Goal: Information Seeking & Learning: Learn about a topic

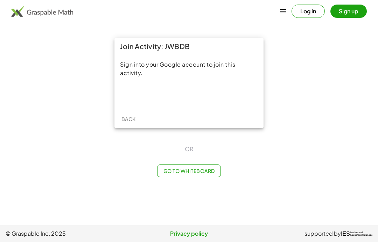
click at [170, 102] on div "Acceder con Google. Se abre en una pestaña nueva" at bounding box center [189, 95] width 67 height 15
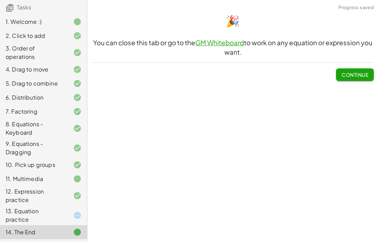
scroll to position [62, 0]
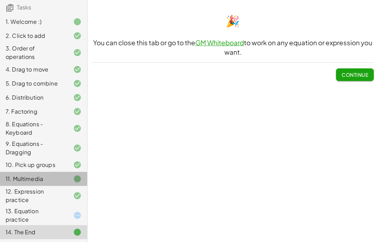
click at [50, 175] on div "11. Multimedia" at bounding box center [34, 178] width 56 height 8
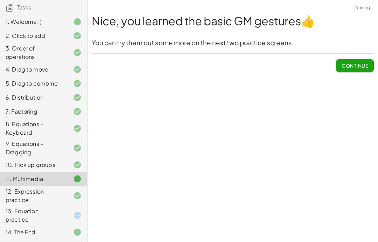
click at [50, 175] on div "11. Multimedia" at bounding box center [34, 178] width 56 height 8
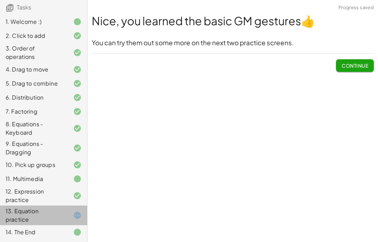
click at [76, 209] on div "13. Equation practice" at bounding box center [43, 215] width 87 height 20
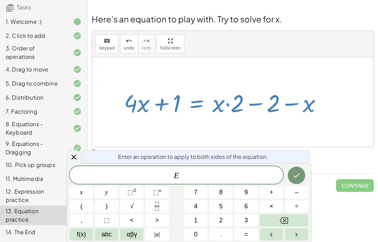
click at [162, 205] on button "Fraction" at bounding box center [156, 206] width 23 height 12
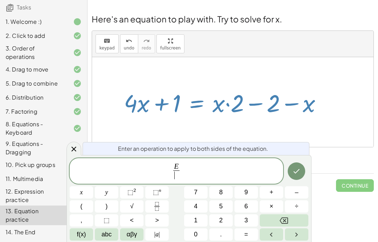
click at [225, 221] on button "2" at bounding box center [220, 220] width 23 height 12
click at [301, 169] on button "Done" at bounding box center [297, 171] width 18 height 18
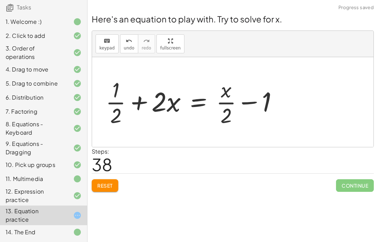
click at [117, 186] on button "Reset" at bounding box center [105, 185] width 27 height 13
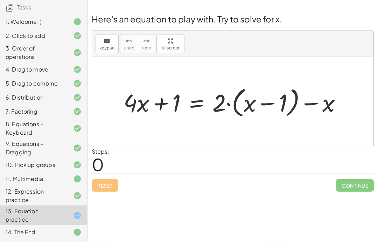
scroll to position [6, 0]
click at [0, 177] on div "11. Multimedia" at bounding box center [43, 179] width 87 height 14
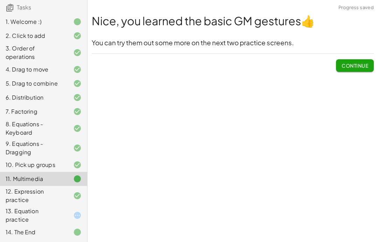
click at [76, 197] on icon at bounding box center [77, 195] width 8 height 8
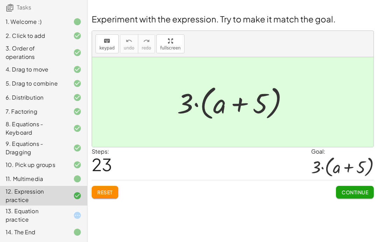
click at [35, 210] on div "13. Equation practice" at bounding box center [34, 215] width 56 height 17
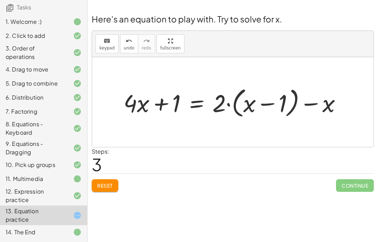
click at [234, 159] on div "Steps: 3" at bounding box center [233, 160] width 282 height 26
click at [231, 161] on div "Steps: 3" at bounding box center [233, 160] width 282 height 26
click at [227, 173] on div "Reset Continue" at bounding box center [233, 182] width 282 height 19
click at [226, 173] on div "Reset Continue" at bounding box center [233, 182] width 282 height 19
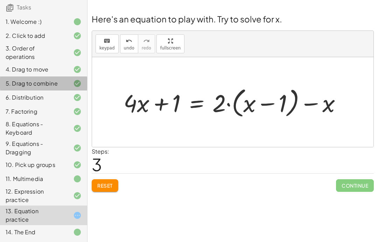
click at [78, 78] on div "5. Drag to combine" at bounding box center [43, 83] width 87 height 14
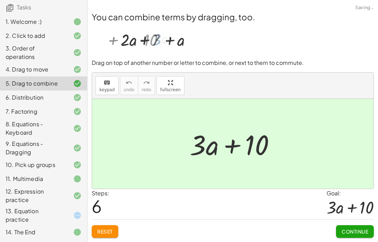
click at [78, 77] on div "5. Drag to combine" at bounding box center [43, 83] width 87 height 14
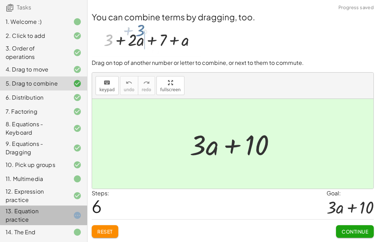
click at [69, 213] on div at bounding box center [72, 215] width 20 height 8
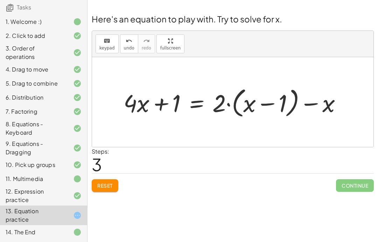
click at [78, 209] on div "13. Equation practice" at bounding box center [43, 215] width 87 height 20
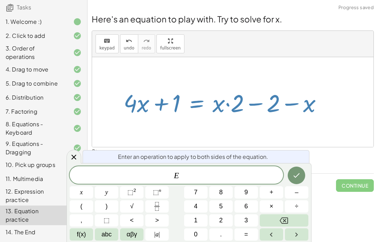
click at [165, 202] on button "Fraction" at bounding box center [156, 206] width 23 height 12
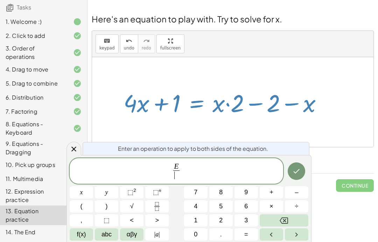
click at [218, 220] on button "2" at bounding box center [220, 220] width 23 height 12
click at [295, 222] on button "Backspace" at bounding box center [284, 220] width 49 height 12
click at [218, 217] on button "2" at bounding box center [220, 220] width 23 height 12
click at [300, 168] on icon "Done" at bounding box center [296, 171] width 8 height 8
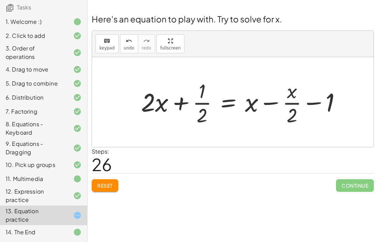
click at [105, 179] on button "Reset" at bounding box center [105, 185] width 27 height 13
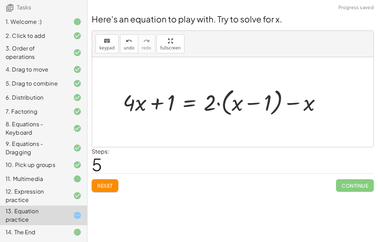
click at [116, 179] on button "Reset" at bounding box center [105, 185] width 27 height 13
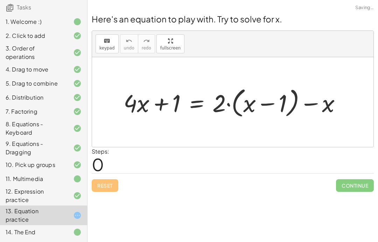
click at [109, 173] on div "Reset Continue" at bounding box center [233, 182] width 282 height 19
click at [109, 175] on div "Reset Continue" at bounding box center [233, 182] width 282 height 19
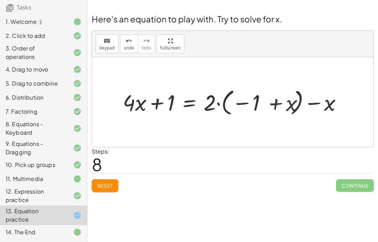
click at [110, 179] on button "Reset" at bounding box center [105, 185] width 27 height 13
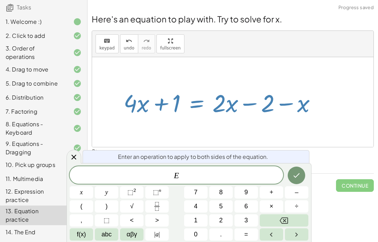
click at [157, 208] on icon "Fraction" at bounding box center [157, 206] width 9 height 9
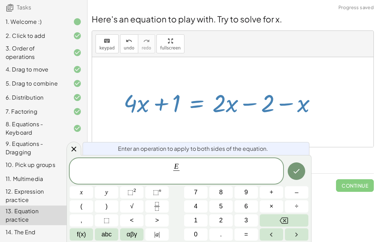
click at [195, 221] on span "1" at bounding box center [196, 219] width 4 height 9
click at [297, 171] on icon "Done" at bounding box center [296, 171] width 8 height 8
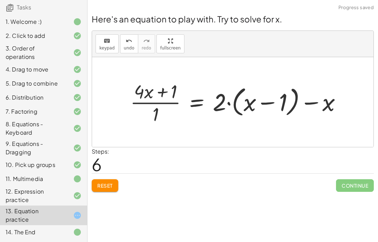
click at [107, 182] on span "Reset" at bounding box center [104, 185] width 15 height 6
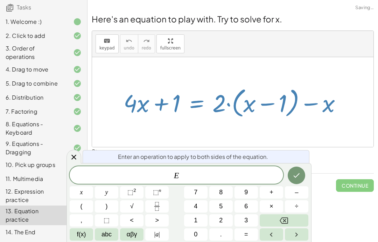
click at [156, 208] on icon "Fraction" at bounding box center [157, 206] width 9 height 9
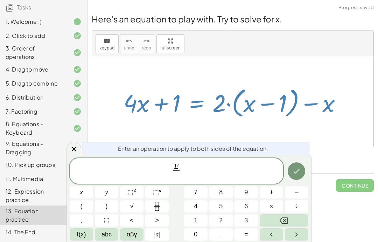
click at [197, 225] on button "1" at bounding box center [195, 220] width 23 height 12
click at [295, 222] on button "Backspace" at bounding box center [284, 220] width 49 height 12
click at [210, 218] on button "2" at bounding box center [220, 220] width 23 height 12
click at [303, 169] on button "Done" at bounding box center [297, 171] width 18 height 18
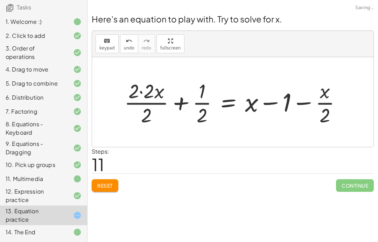
click at [107, 89] on div at bounding box center [232, 102] width 281 height 90
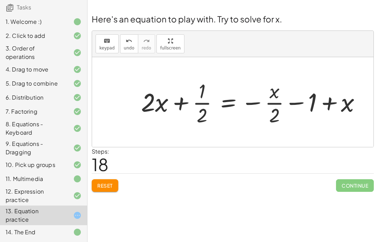
click at [112, 182] on span "Reset" at bounding box center [104, 185] width 15 height 6
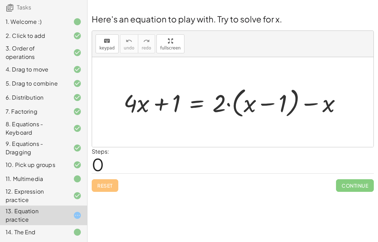
click at [74, 74] on icon at bounding box center [77, 69] width 8 height 8
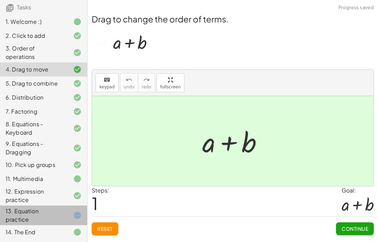
click at [86, 208] on div "13. Equation practice" at bounding box center [43, 215] width 87 height 20
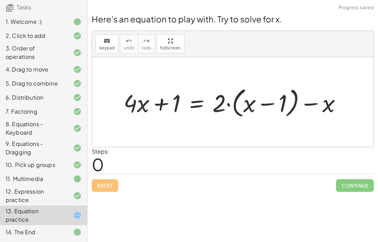
click at [77, 67] on icon at bounding box center [77, 69] width 8 height 8
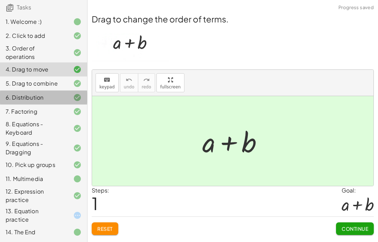
click at [82, 92] on div "6. Distribution" at bounding box center [43, 97] width 87 height 14
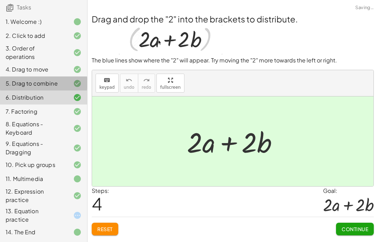
click at [74, 80] on icon at bounding box center [77, 83] width 8 height 8
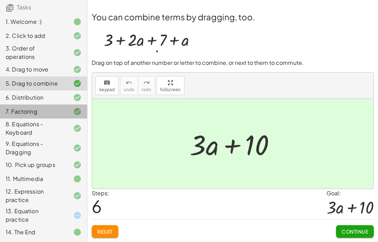
click at [58, 107] on div "7. Factoring" at bounding box center [43, 111] width 87 height 14
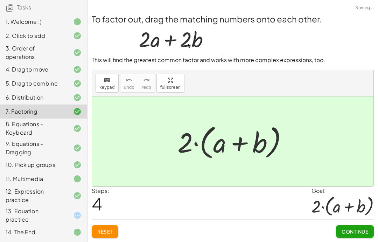
click at [45, 93] on div "6. Distribution" at bounding box center [34, 97] width 56 height 8
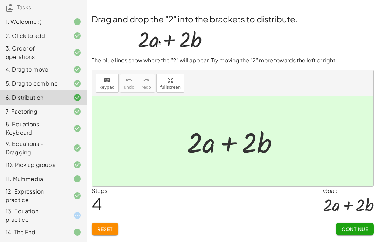
click at [70, 110] on div at bounding box center [72, 111] width 20 height 8
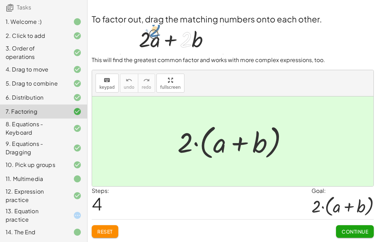
click at [213, 239] on div "Welcome to Graspable Math! Graspable Math turns math symbols into objects you c…" at bounding box center [233, 121] width 291 height 242
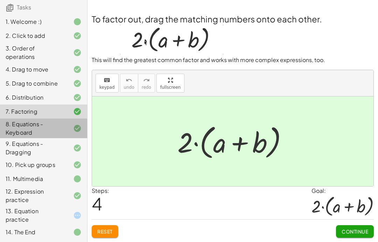
click at [49, 130] on div "8. Equations - Keyboard" at bounding box center [34, 128] width 56 height 17
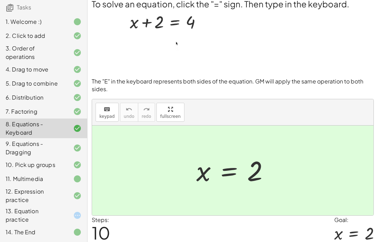
scroll to position [31, 0]
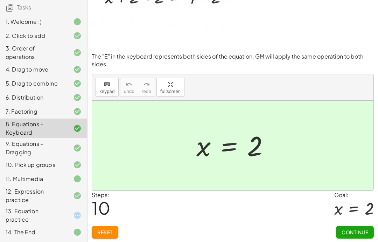
click at [59, 155] on div "9. Equations - Dragging" at bounding box center [34, 147] width 56 height 17
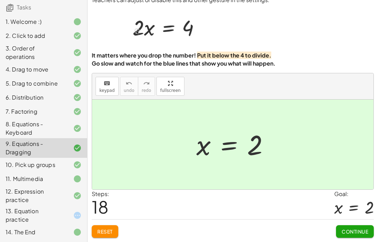
scroll to position [28, 0]
click at [65, 165] on div at bounding box center [72, 164] width 20 height 8
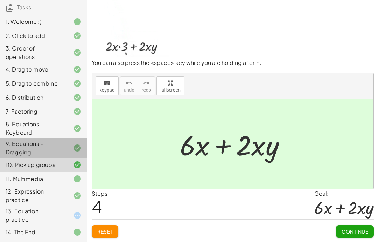
click at [37, 141] on div "9. Equations - Dragging" at bounding box center [34, 147] width 56 height 17
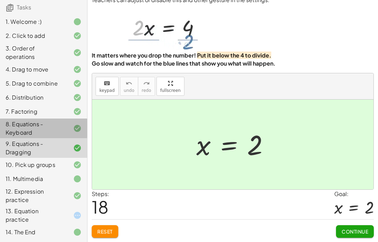
click at [37, 123] on div "8. Equations - Keyboard" at bounding box center [34, 128] width 56 height 17
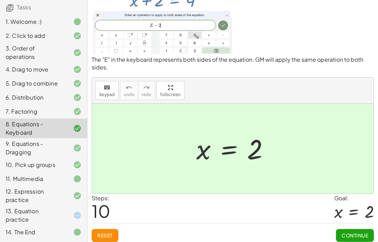
scroll to position [31, 0]
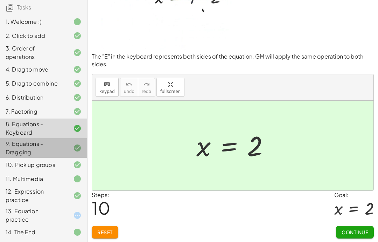
click at [32, 144] on div "9. Equations - Dragging" at bounding box center [34, 147] width 56 height 17
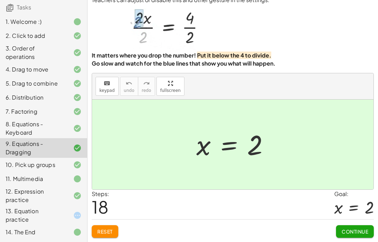
scroll to position [28, 0]
click at [30, 214] on div "13. Equation practice" at bounding box center [34, 215] width 56 height 17
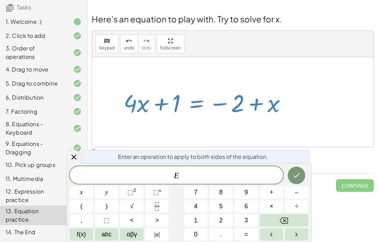
click at [160, 207] on icon "Fraction" at bounding box center [157, 206] width 9 height 9
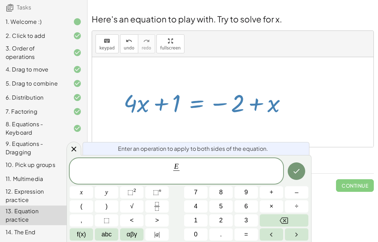
click at [221, 218] on span "2" at bounding box center [221, 219] width 4 height 9
click at [295, 174] on icon "Done" at bounding box center [296, 171] width 8 height 8
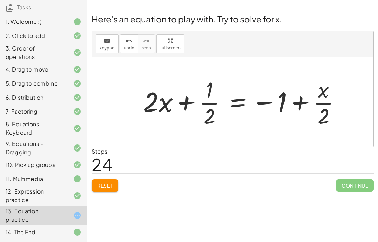
click at [377, 100] on div "Here's an equation to play with. Try to solve for x. keyboard keypad undo undo …" at bounding box center [233, 102] width 291 height 187
click at [117, 182] on button "Reset" at bounding box center [105, 185] width 27 height 13
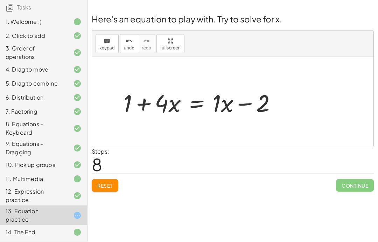
scroll to position [28, 0]
click at [96, 179] on button "Reset" at bounding box center [105, 185] width 27 height 13
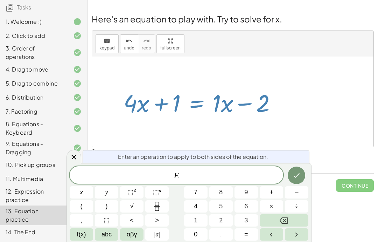
click at [221, 217] on span "2" at bounding box center [221, 219] width 4 height 9
click at [288, 211] on button "÷" at bounding box center [296, 206] width 23 height 12
click at [286, 219] on icon "Backspace" at bounding box center [284, 220] width 8 height 6
click at [158, 211] on button "Fraction" at bounding box center [156, 206] width 23 height 12
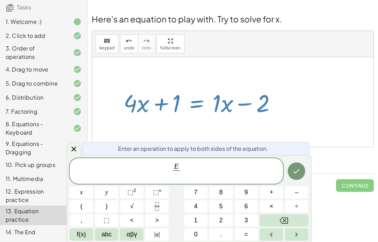
click at [230, 217] on button "2" at bounding box center [220, 220] width 23 height 12
click at [291, 178] on button "Done" at bounding box center [297, 171] width 18 height 18
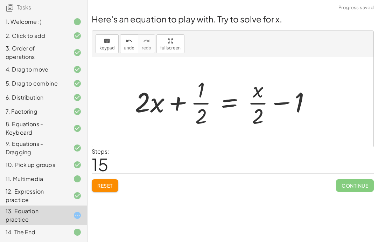
click at [112, 182] on span "Reset" at bounding box center [104, 185] width 15 height 6
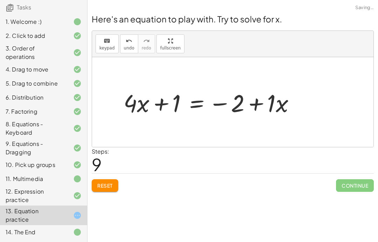
click at [108, 182] on span "Reset" at bounding box center [104, 185] width 15 height 6
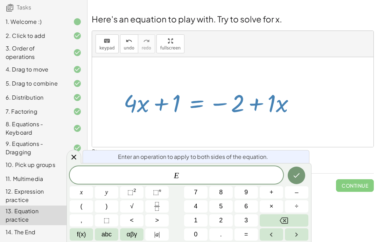
click at [157, 209] on icon "Fraction" at bounding box center [157, 206] width 9 height 9
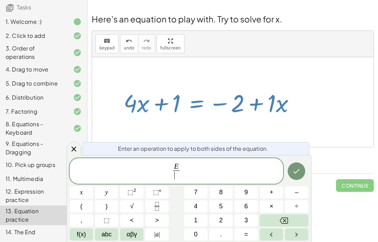
click at [195, 216] on span "1" at bounding box center [196, 219] width 4 height 9
click at [285, 218] on icon "Backspace" at bounding box center [284, 220] width 8 height 8
click at [252, 216] on button "3" at bounding box center [246, 220] width 23 height 12
click at [301, 172] on icon "Done" at bounding box center [296, 171] width 8 height 8
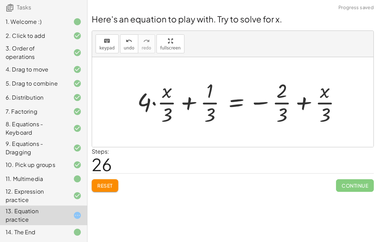
click at [101, 179] on button "Reset" at bounding box center [105, 185] width 27 height 13
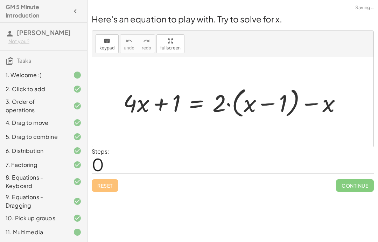
scroll to position [28, 0]
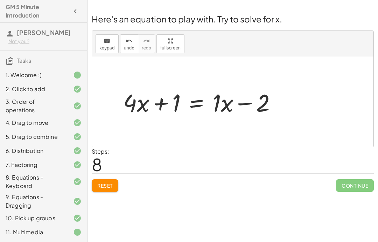
click at [111, 182] on span "Reset" at bounding box center [104, 185] width 15 height 6
